Goal: Task Accomplishment & Management: Manage account settings

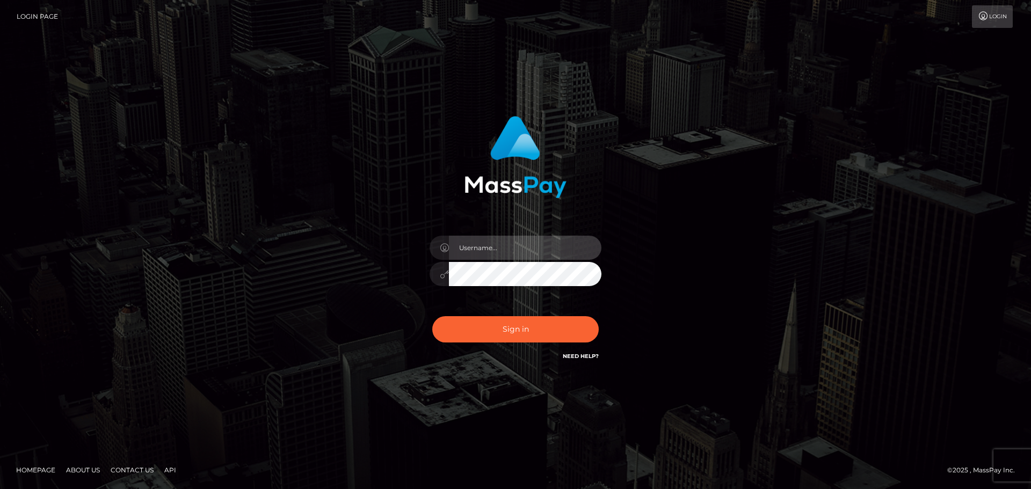
click at [523, 248] on input "text" at bounding box center [525, 248] width 153 height 24
click at [526, 249] on input "ioana.rollacan" at bounding box center [525, 248] width 153 height 24
type input "ioana.wow"
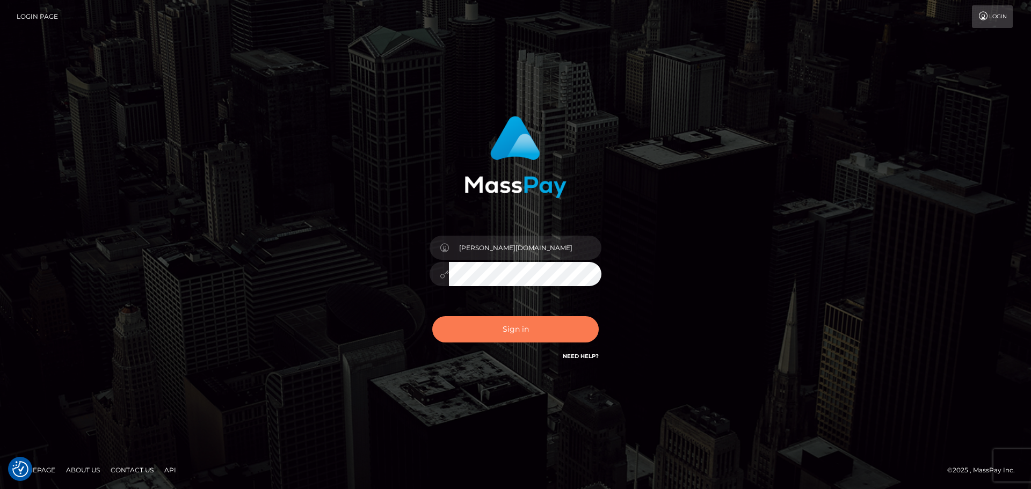
click at [505, 329] on button "Sign in" at bounding box center [515, 329] width 167 height 26
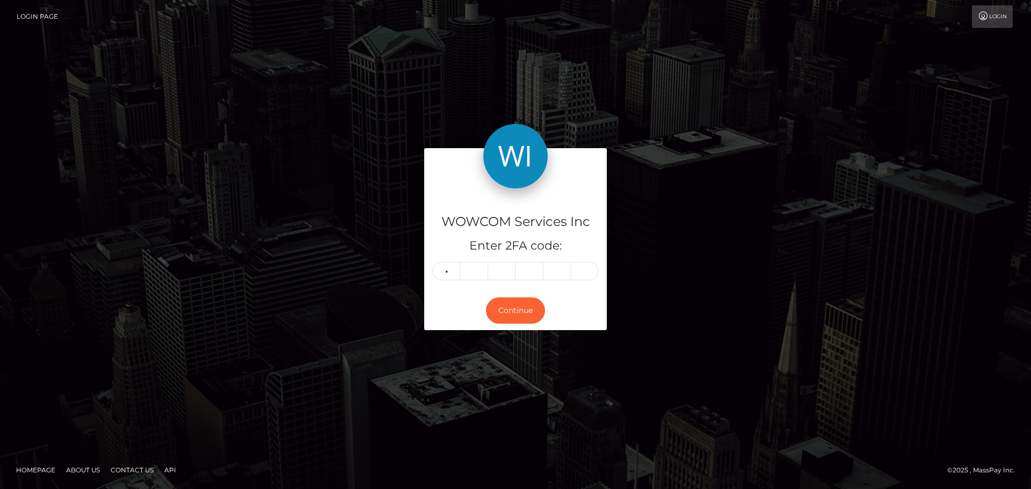
type input "7"
type input "5"
type input "2"
type input "5"
type input "3"
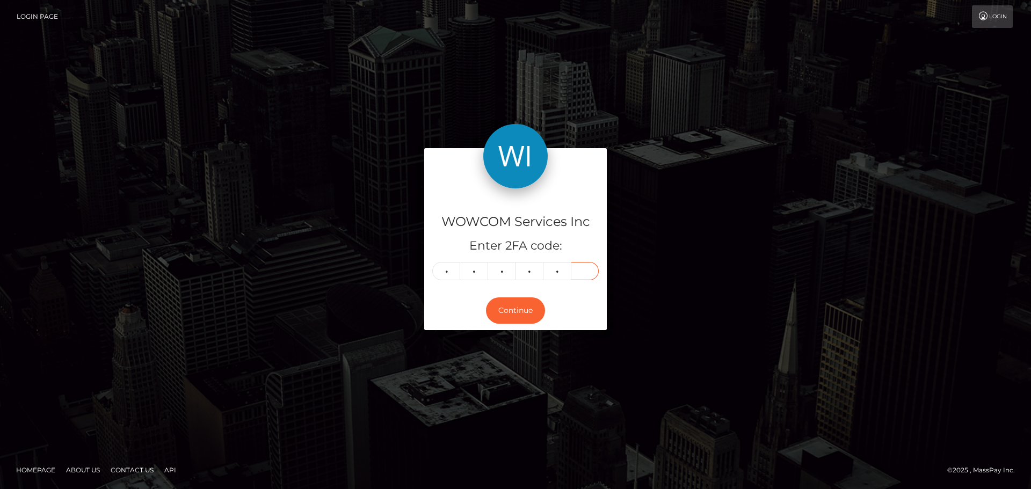
type input "0"
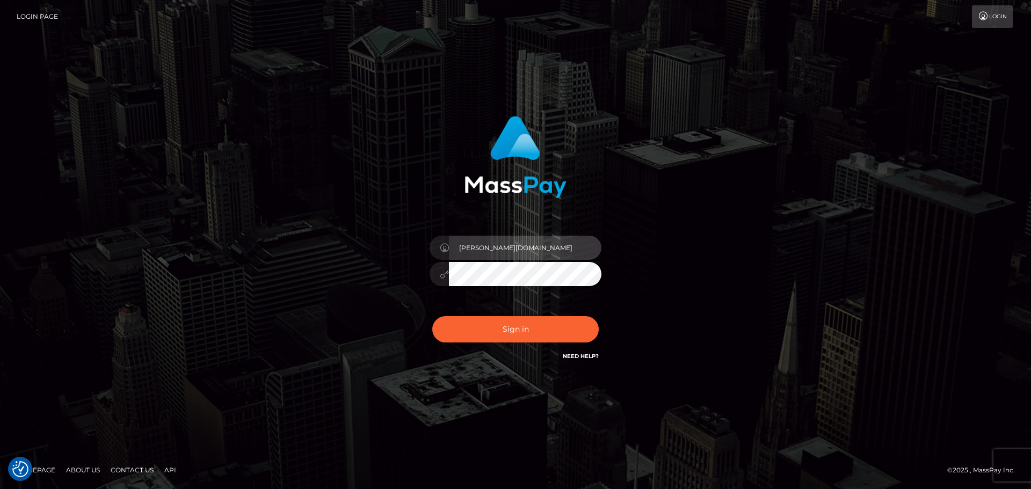
click at [515, 253] on input "ioana.wow" at bounding box center [525, 248] width 153 height 24
type input "ioana.wowcan"
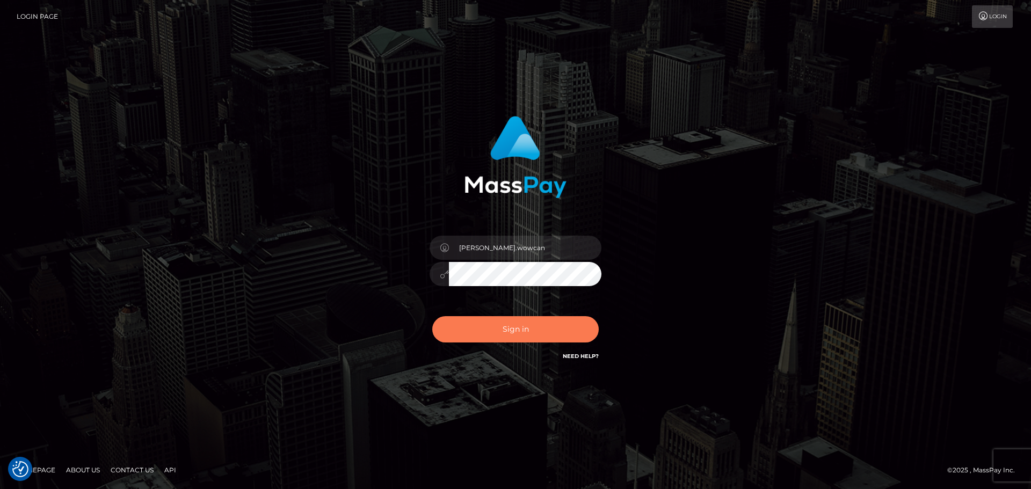
click at [529, 342] on button "Sign in" at bounding box center [515, 329] width 167 height 26
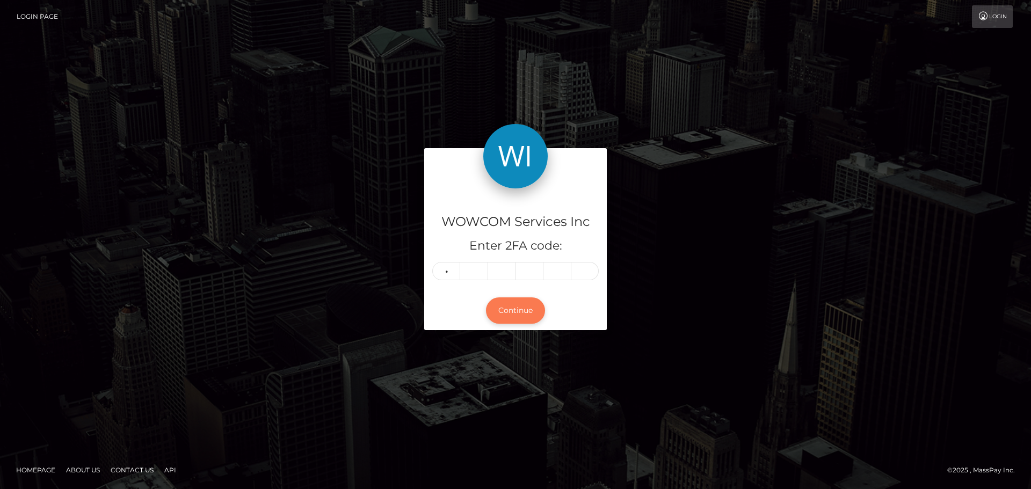
type input "3"
type input "5"
type input "8"
type input "6"
type input "9"
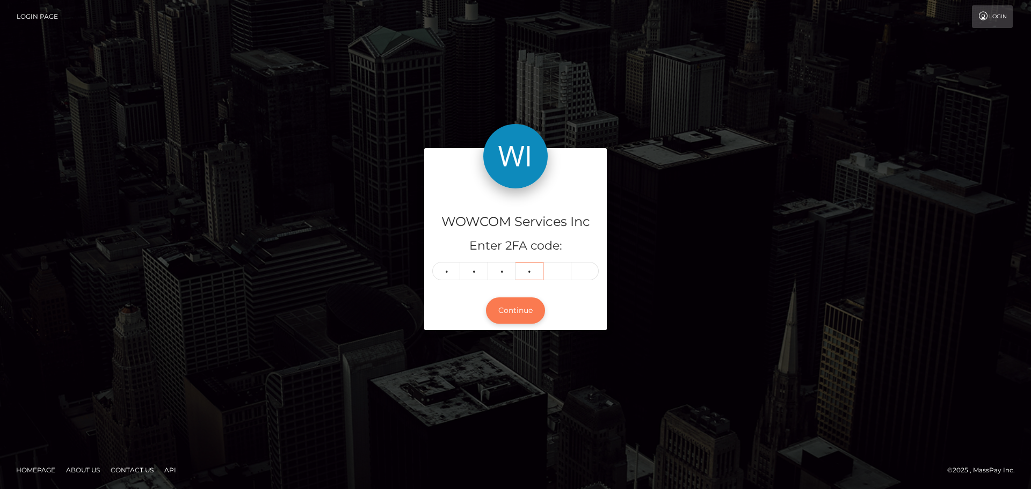
type input "9"
type input "4"
type input "0"
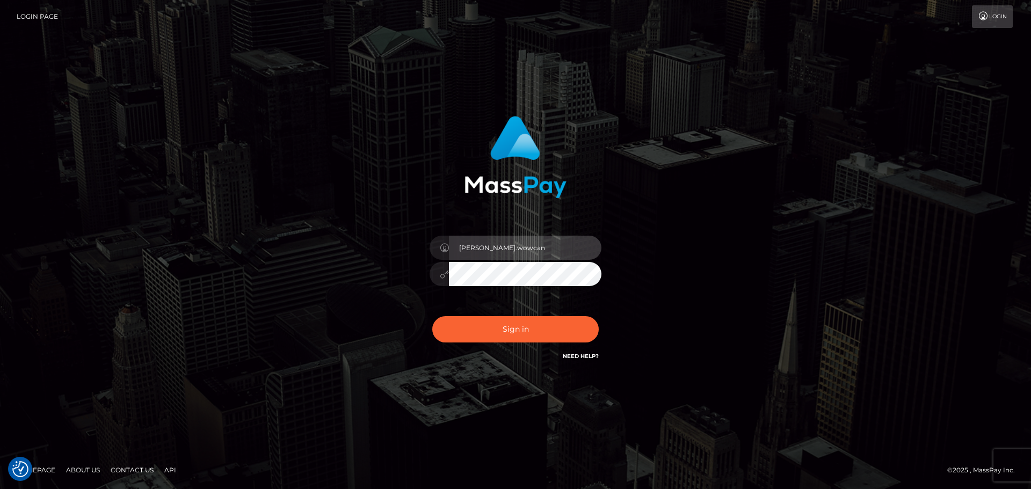
click at [531, 246] on input "ioana.wowcan" at bounding box center [525, 248] width 153 height 24
type input "[PERSON_NAME].rollausa"
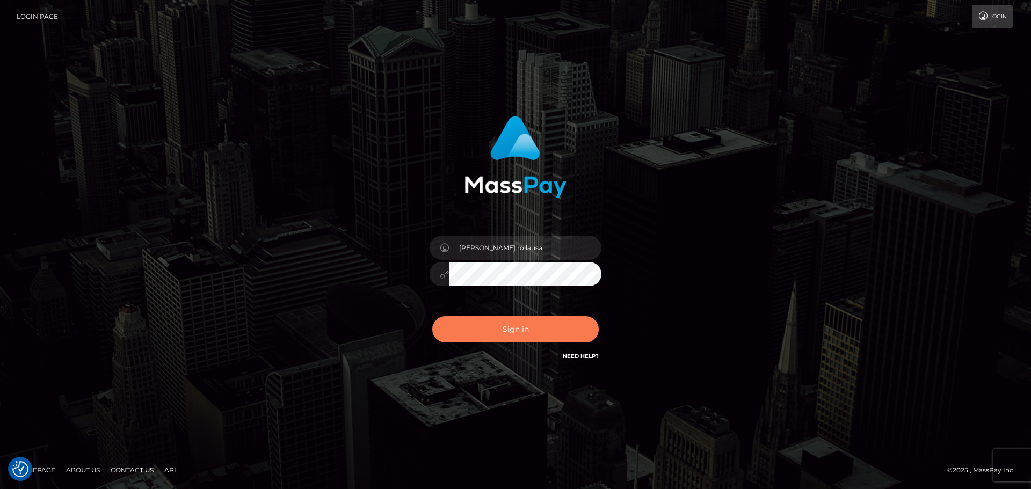
click at [534, 334] on button "Sign in" at bounding box center [515, 329] width 167 height 26
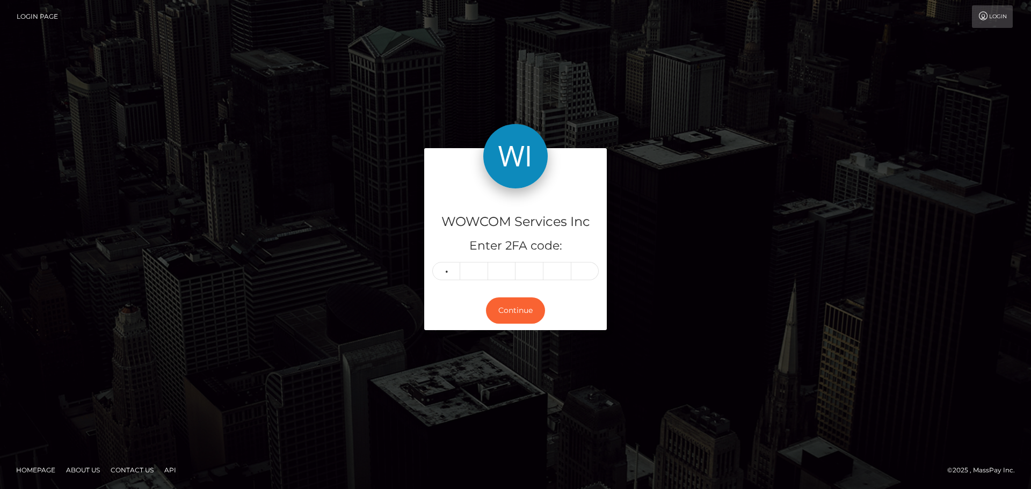
type input "8"
type input "4"
type input "0"
type input "8"
type input "2"
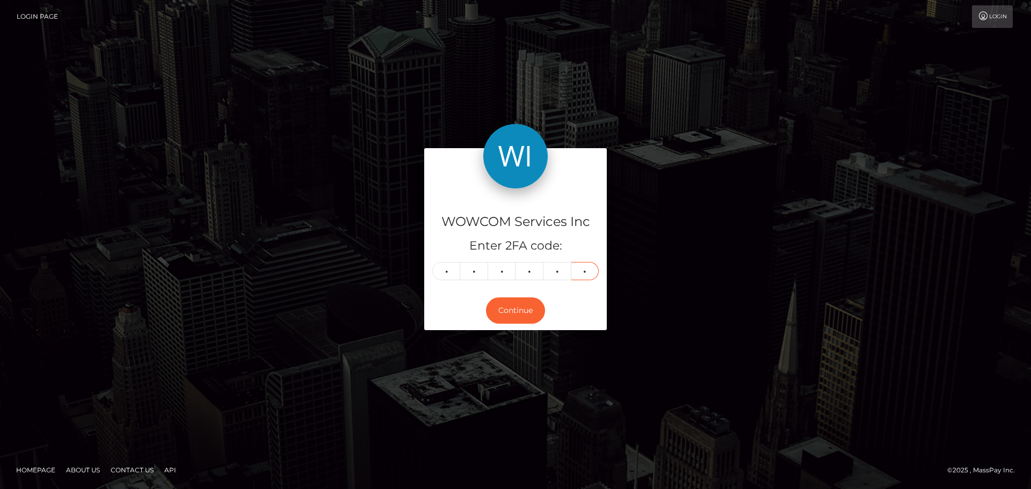
type input "3"
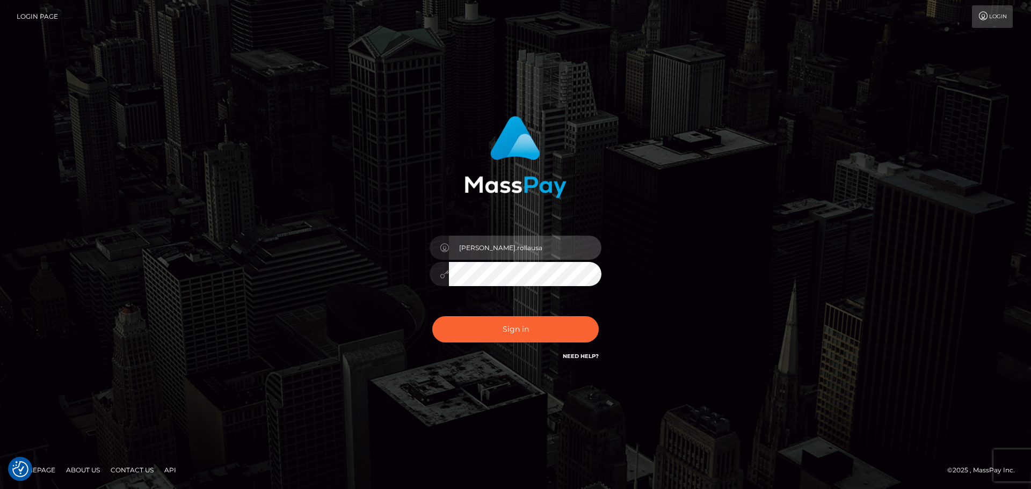
click at [522, 241] on input "[PERSON_NAME].rollausa" at bounding box center [525, 248] width 153 height 24
type input "[PERSON_NAME].rollacan"
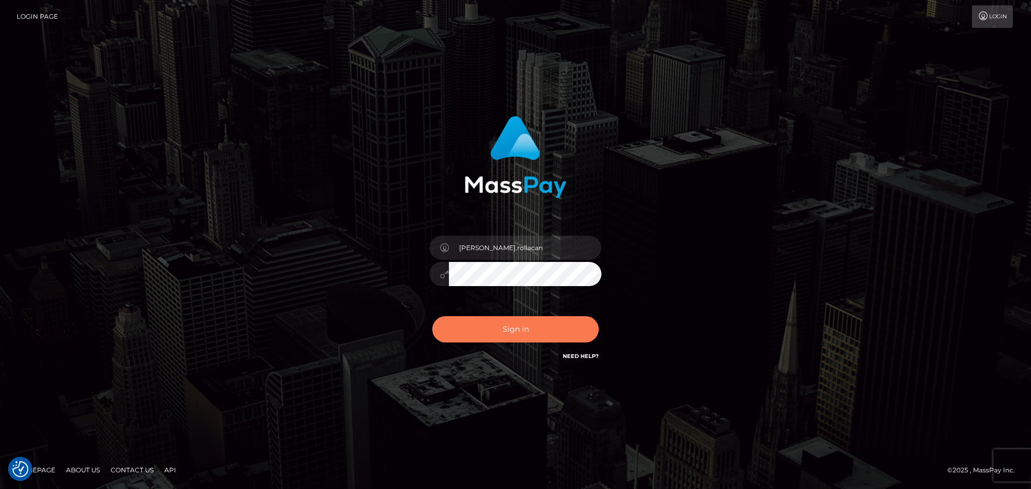
click at [528, 329] on button "Sign in" at bounding box center [515, 329] width 167 height 26
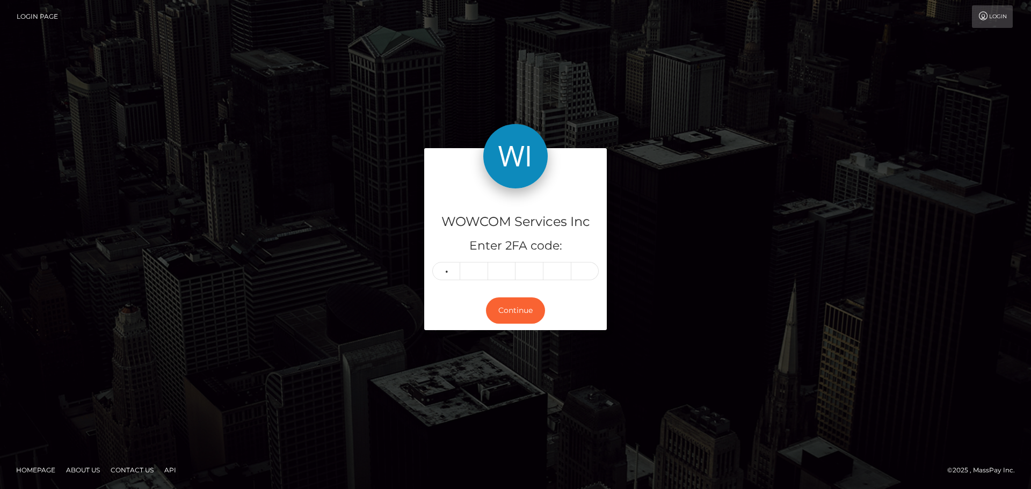
type input "1"
type input "0"
type input "7"
type input "8"
type input "7"
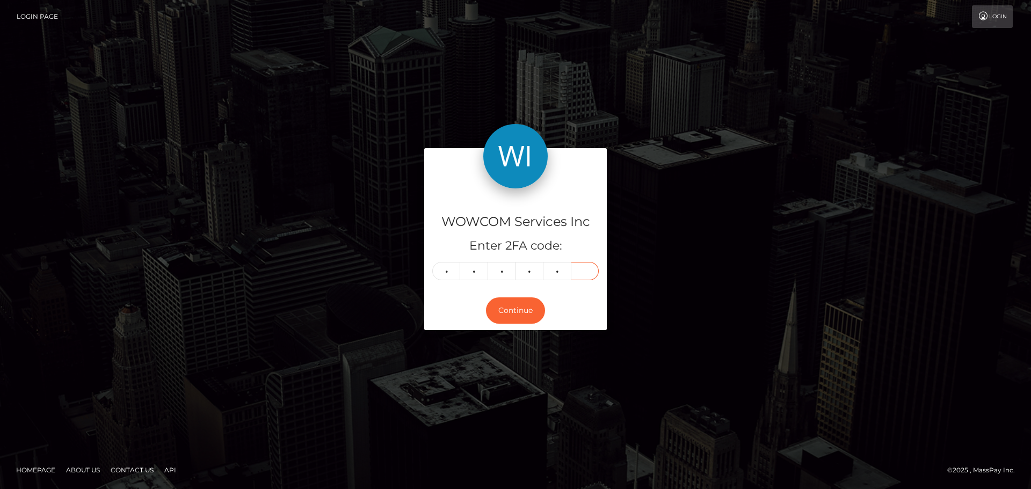
type input "2"
